Goal: Navigation & Orientation: Find specific page/section

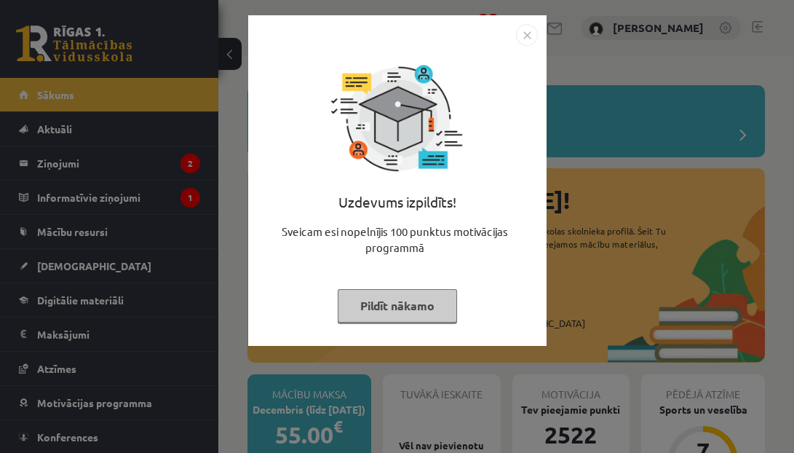
click at [417, 307] on button "Pildīt nākamo" at bounding box center [397, 305] width 119 height 33
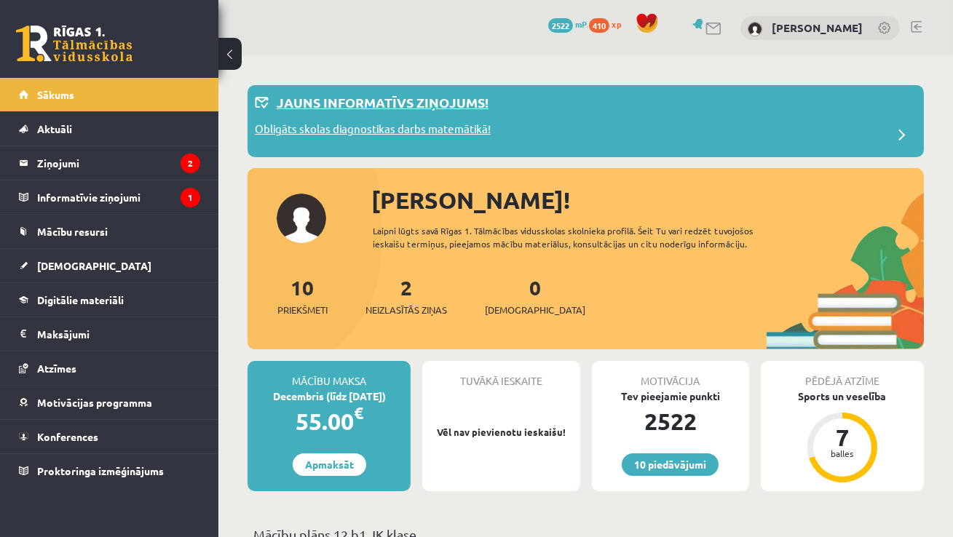
click at [293, 132] on p "Obligāts skolas diagnostikas darbs matemātikā!" at bounding box center [373, 131] width 236 height 20
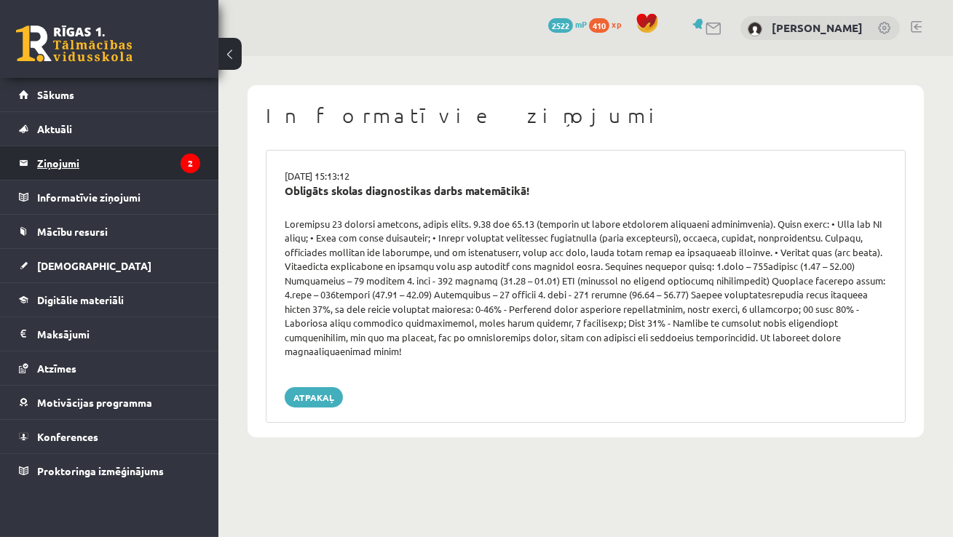
click at [71, 170] on legend "Ziņojumi 2" at bounding box center [118, 162] width 163 height 33
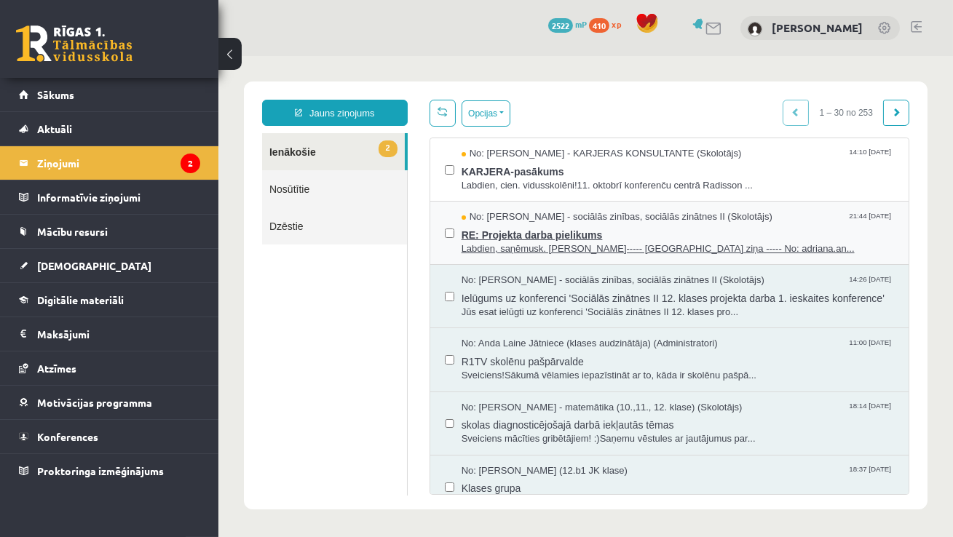
click at [510, 224] on span "RE: Projekta darba pielikums" at bounding box center [677, 233] width 432 height 18
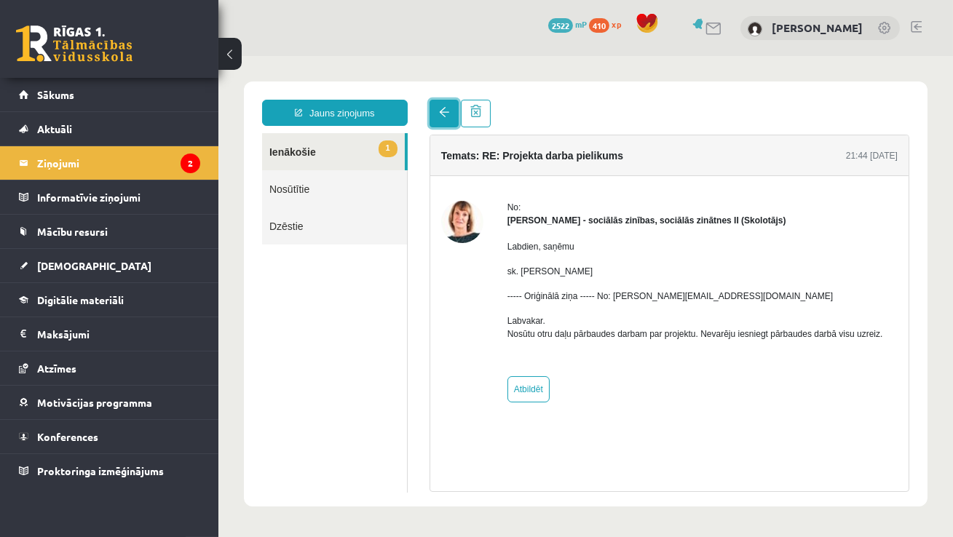
click at [438, 113] on span at bounding box center [443, 112] width 10 height 10
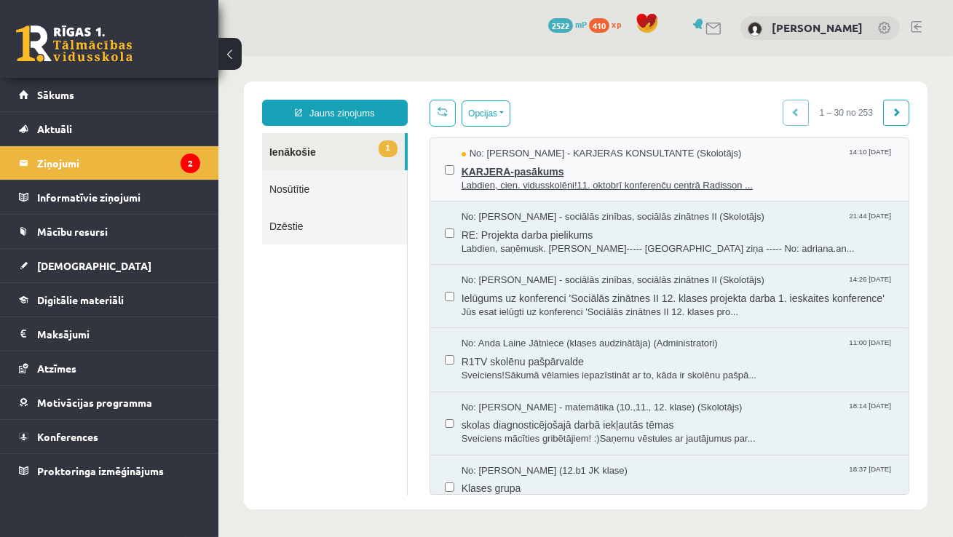
click at [514, 167] on span "KARJERA-pasākums" at bounding box center [677, 170] width 432 height 18
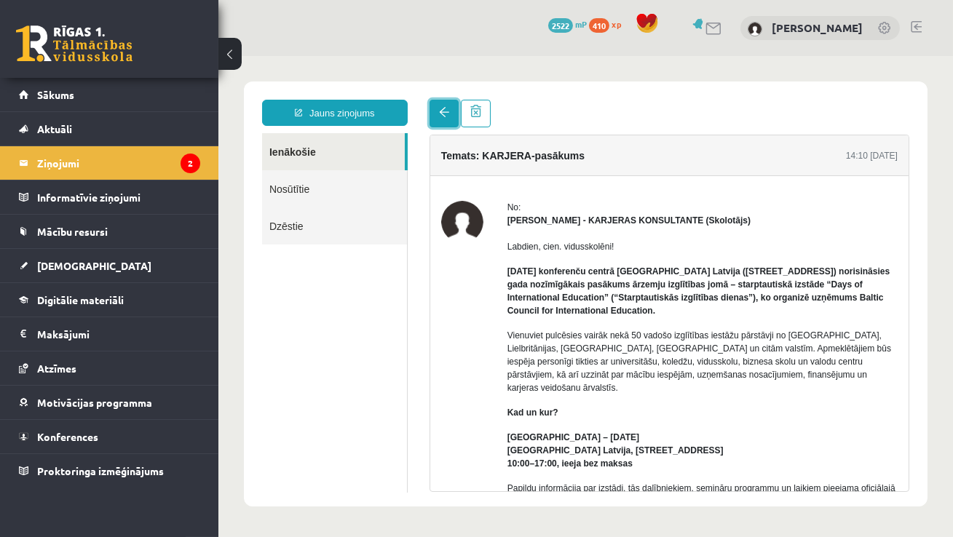
click at [443, 116] on span at bounding box center [443, 112] width 10 height 10
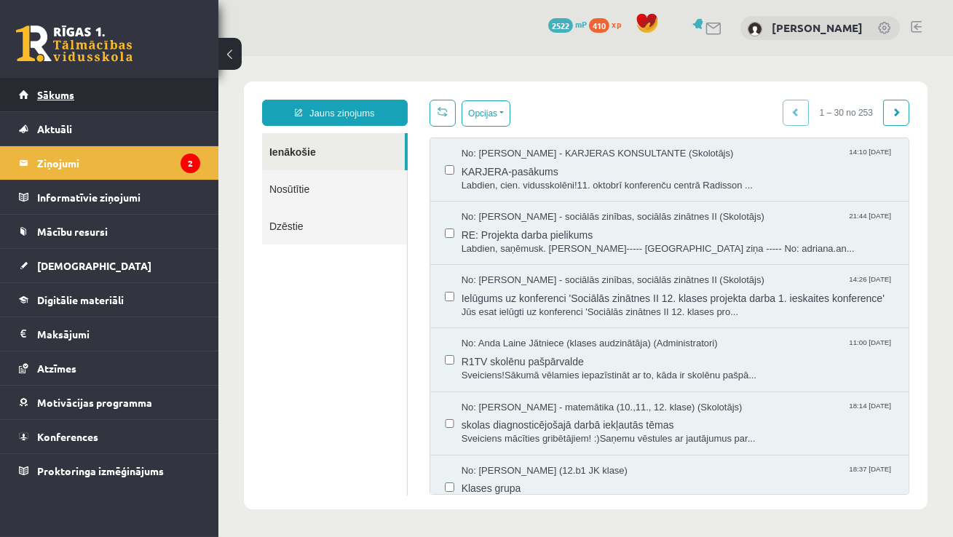
click at [55, 106] on link "Sākums" at bounding box center [109, 94] width 181 height 33
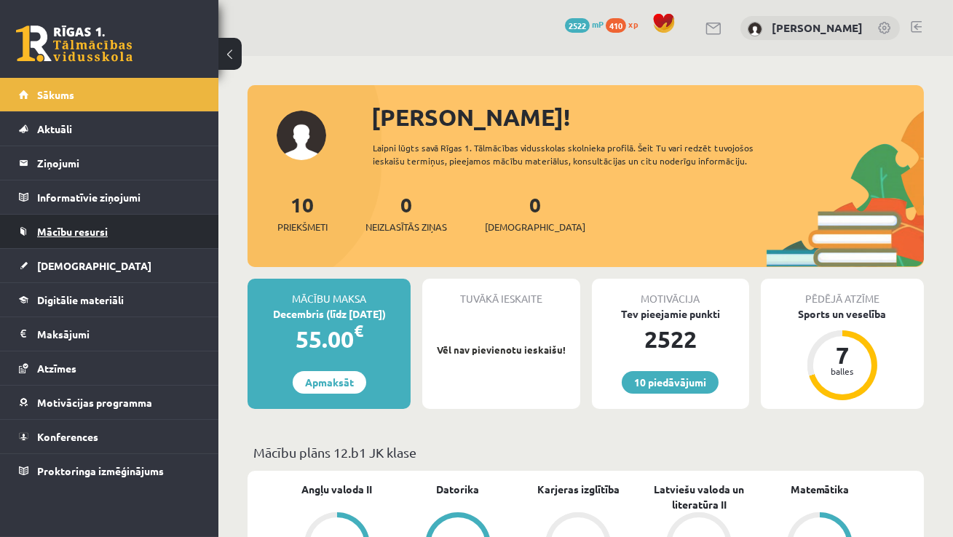
click at [63, 237] on link "Mācību resursi" at bounding box center [109, 231] width 181 height 33
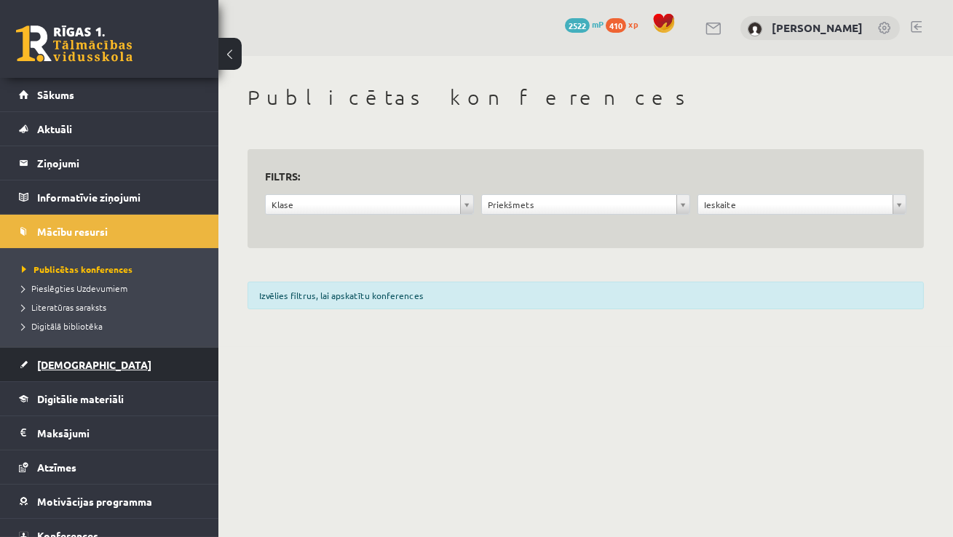
click at [73, 371] on link "[DEMOGRAPHIC_DATA]" at bounding box center [109, 364] width 181 height 33
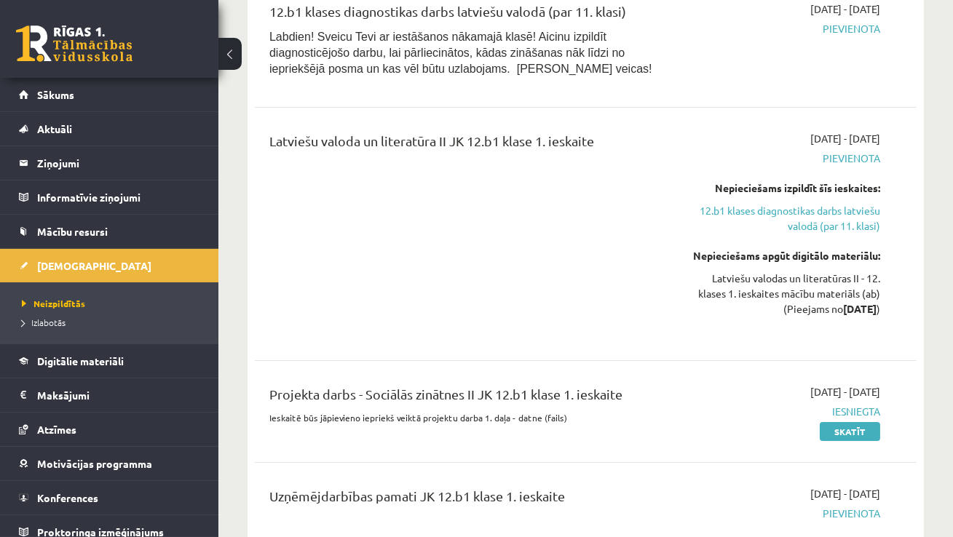
scroll to position [209, 0]
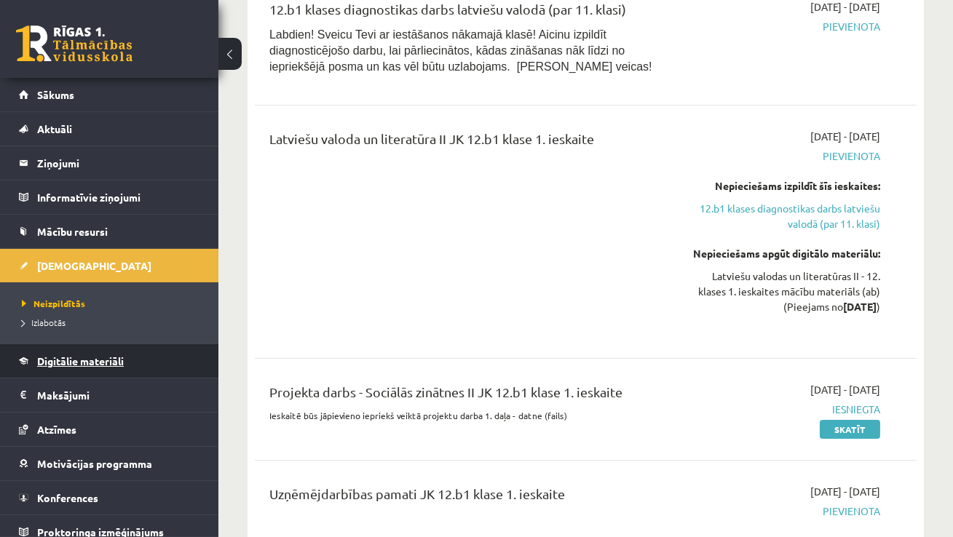
click at [44, 367] on link "Digitālie materiāli" at bounding box center [109, 360] width 181 height 33
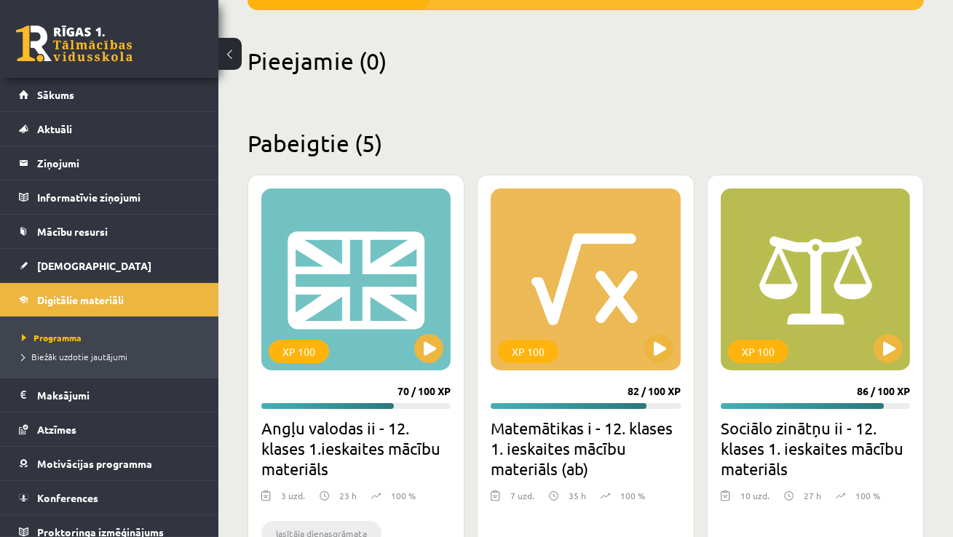
scroll to position [349, 0]
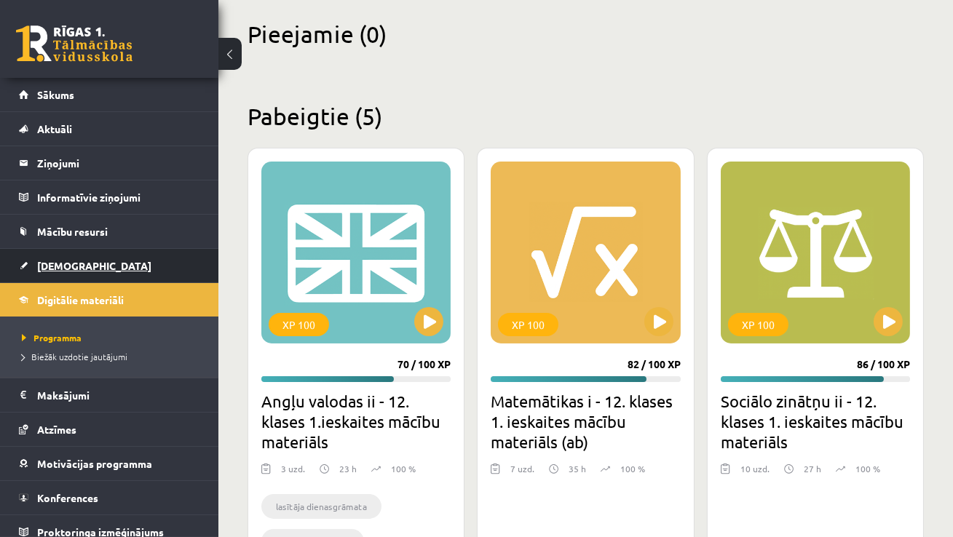
click at [58, 265] on span "[DEMOGRAPHIC_DATA]" at bounding box center [94, 265] width 114 height 13
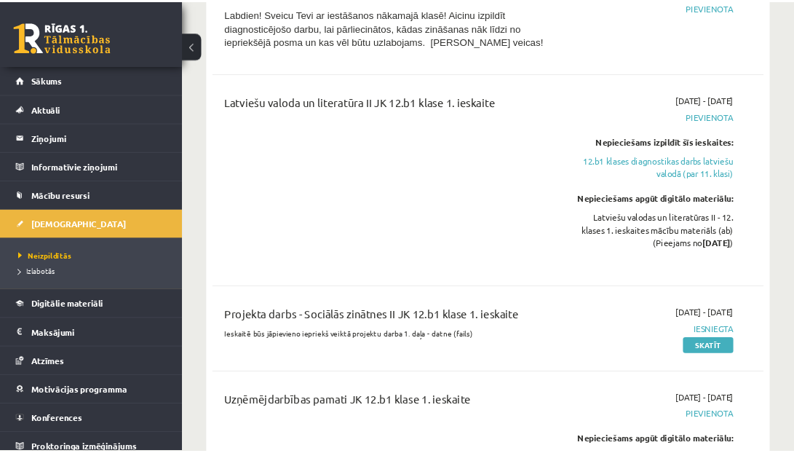
scroll to position [58, 0]
